Goal: Check status: Check status

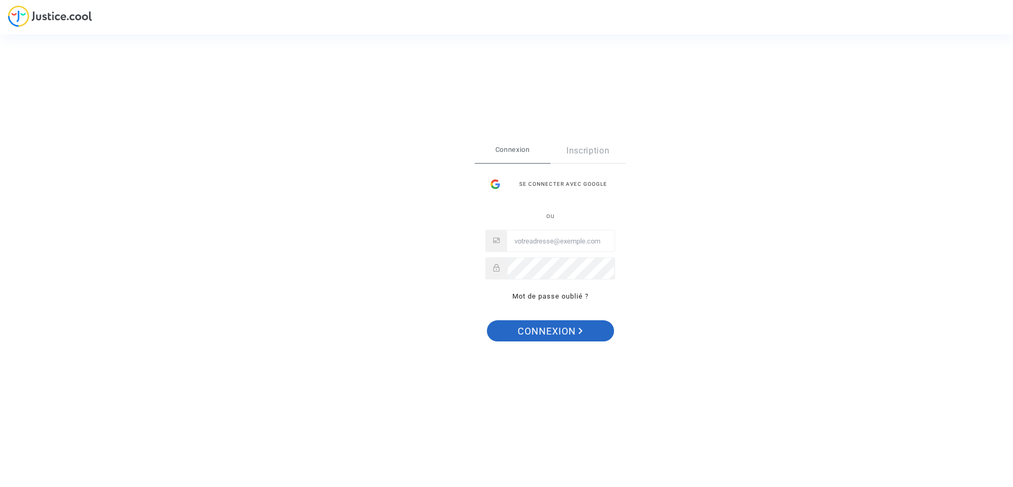
click at [543, 331] on span "Connexion" at bounding box center [550, 332] width 65 height 22
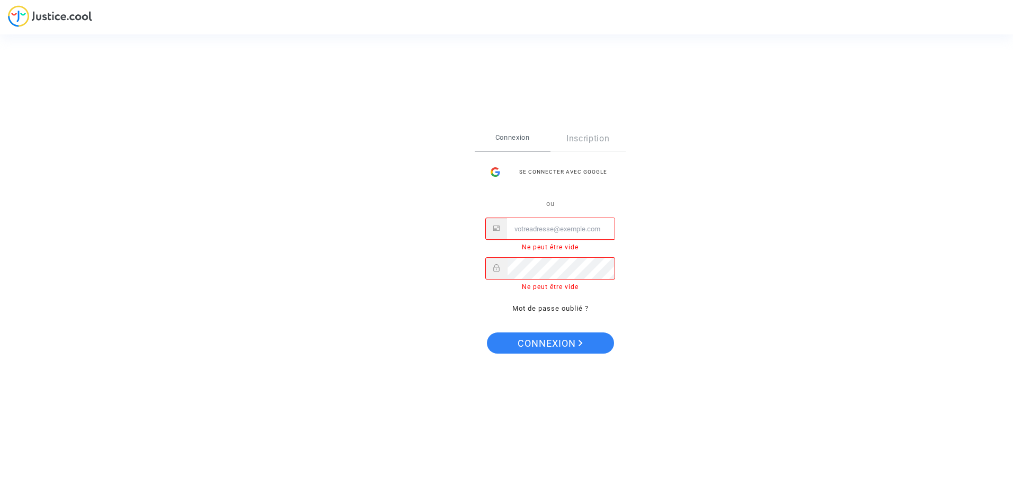
click at [534, 227] on input "Email" at bounding box center [561, 229] width 108 height 21
type input "ISA.DACAMPO@GMAIL.COM"
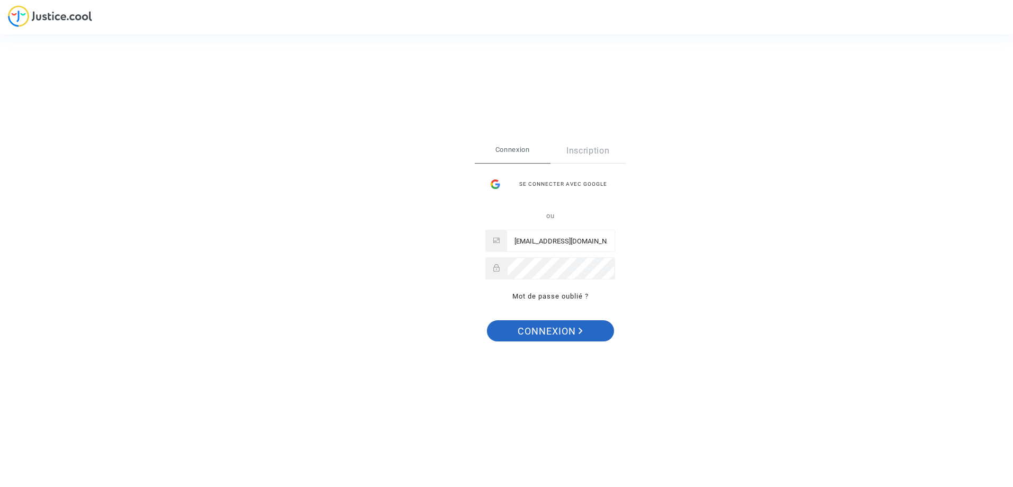
click at [521, 333] on span "Connexion" at bounding box center [550, 332] width 65 height 22
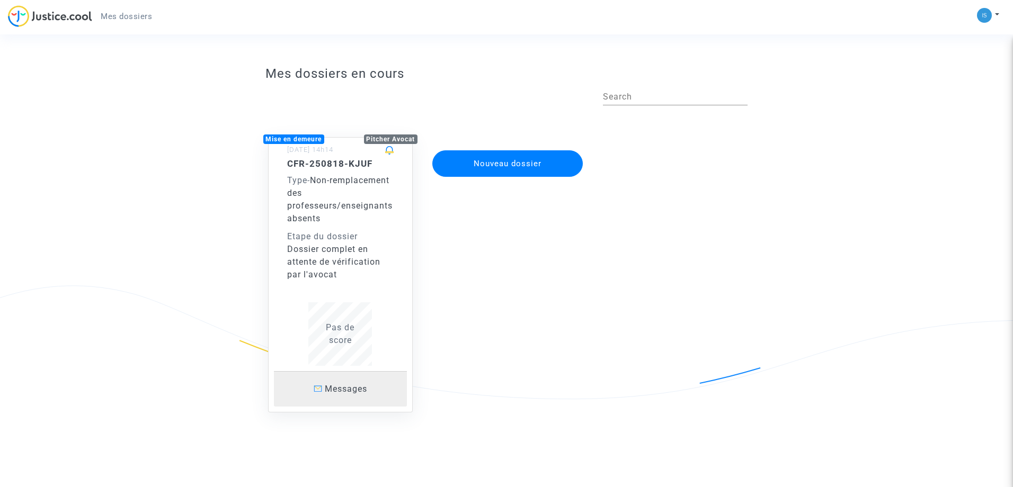
click at [315, 388] on span at bounding box center [318, 389] width 8 height 6
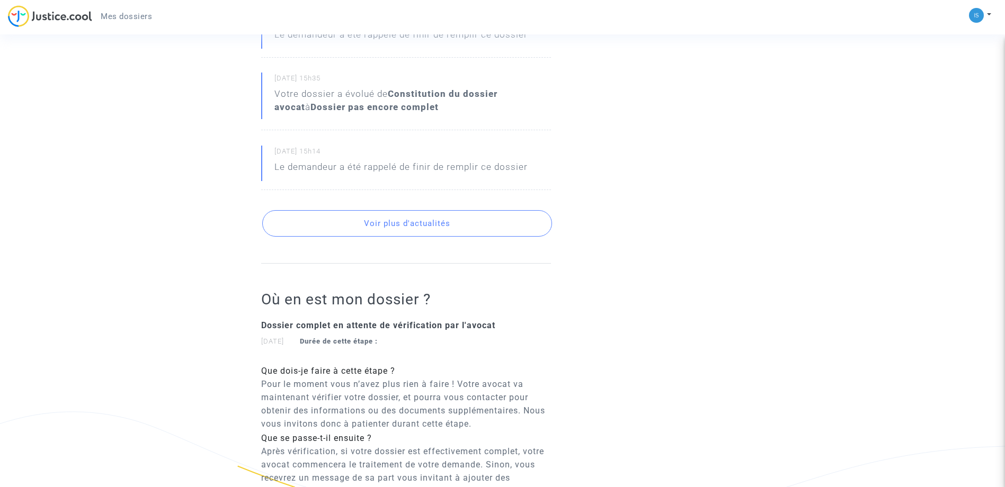
scroll to position [321, 0]
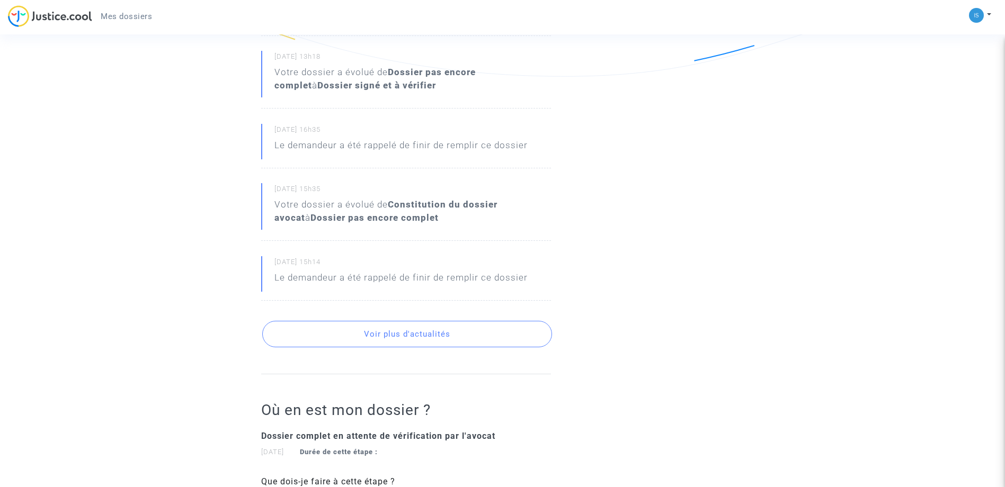
click at [452, 333] on button "Voir plus d'actualités" at bounding box center [407, 334] width 290 height 26
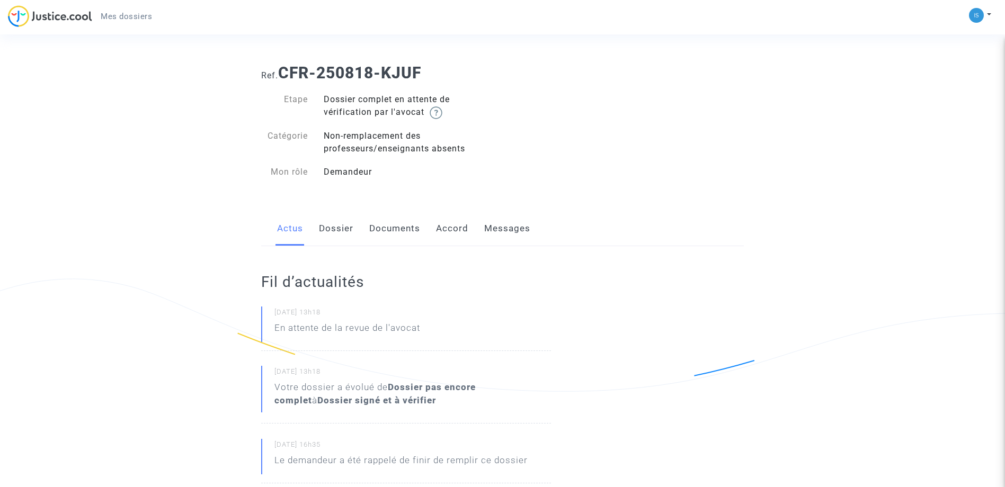
scroll to position [0, 0]
